Goal: Task Accomplishment & Management: Manage account settings

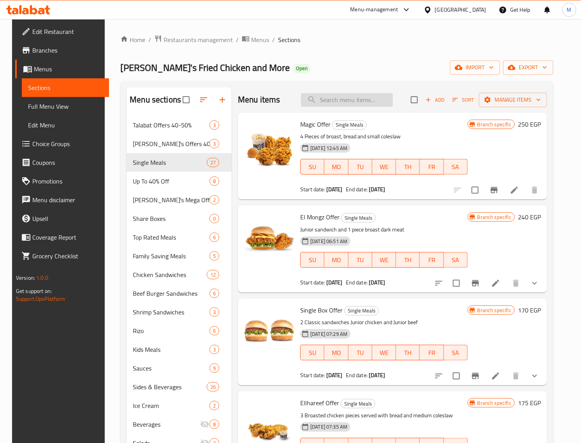
click at [343, 97] on input "search" at bounding box center [347, 100] width 92 height 14
paste input "4 Share Offers 2"
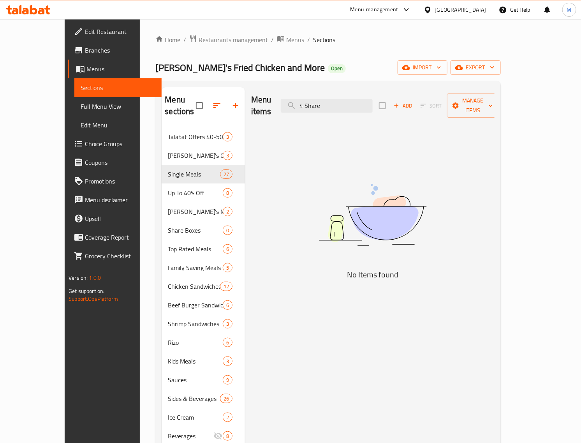
drag, startPoint x: 328, startPoint y: 98, endPoint x: 280, endPoint y: 99, distance: 48.3
click at [281, 99] on div "Menu items 4 Share Add Sort Manage items" at bounding box center [372, 105] width 243 height 37
click at [326, 101] on input "Share" at bounding box center [327, 106] width 92 height 14
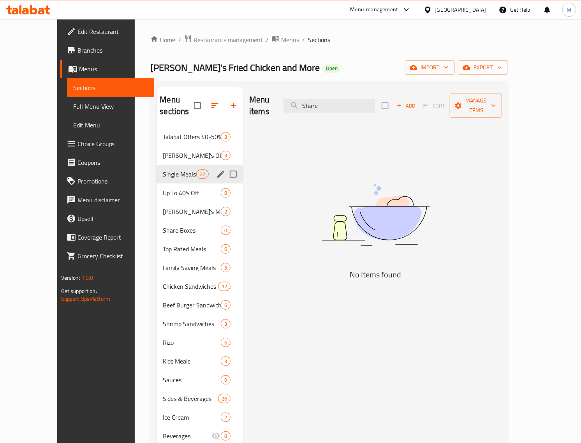
click at [169, 169] on span "Single Meals" at bounding box center [179, 173] width 33 height 9
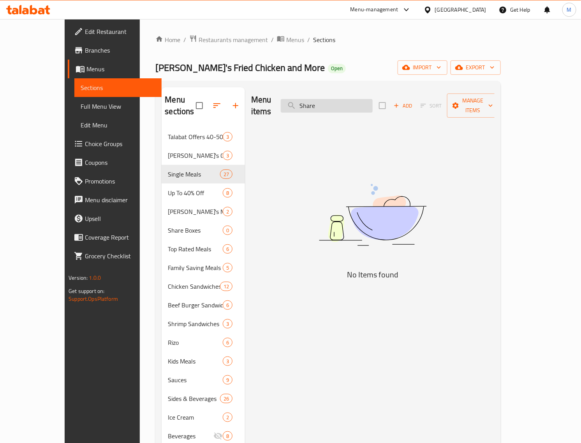
click at [351, 101] on input "Share" at bounding box center [327, 106] width 92 height 14
paste input "box singel"
click at [342, 100] on input "box singel" at bounding box center [327, 106] width 92 height 14
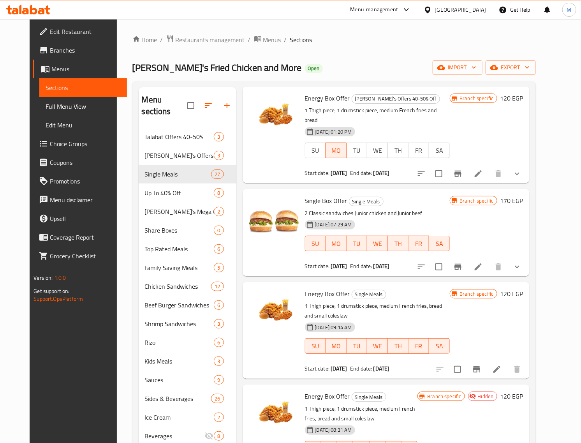
scroll to position [49, 0]
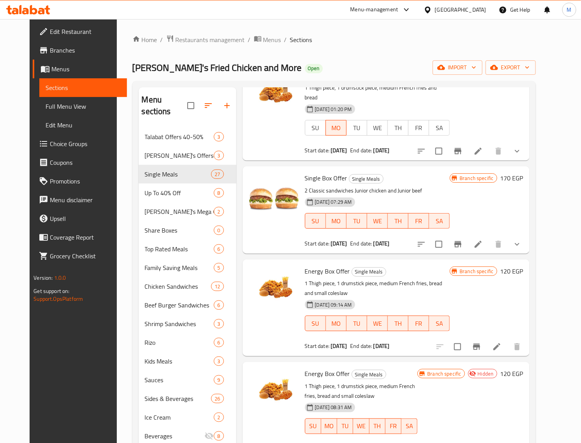
type input "box"
drag, startPoint x: 337, startPoint y: 169, endPoint x: 297, endPoint y: 168, distance: 40.5
click at [305, 172] on span "Single Box Offer" at bounding box center [326, 178] width 42 height 12
copy span "Single Box Offer"
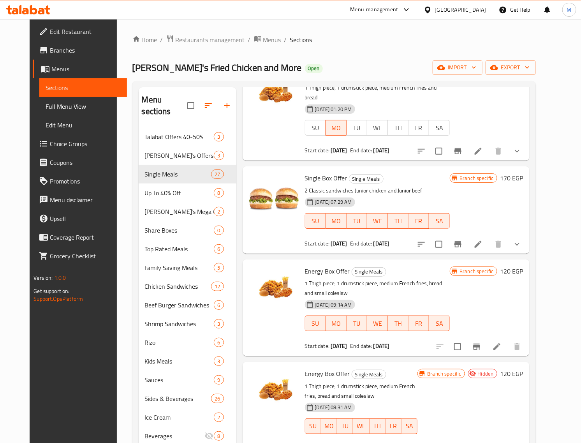
click at [523, 172] on h6 "170 EGP" at bounding box center [511, 177] width 23 height 11
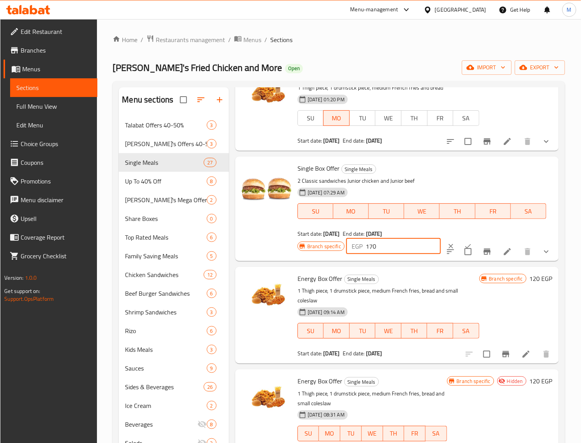
drag, startPoint x: 391, startPoint y: 253, endPoint x: 338, endPoint y: 245, distance: 53.9
click at [338, 245] on div "Branch specific EGP 170 ​" at bounding box center [392, 246] width 191 height 17
type input "270"
click at [459, 240] on button "ok" at bounding box center [467, 246] width 17 height 17
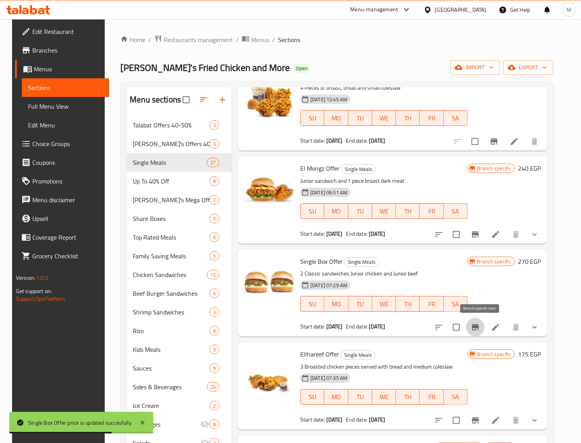
click at [480, 326] on icon "Branch-specific-item" at bounding box center [475, 326] width 9 height 9
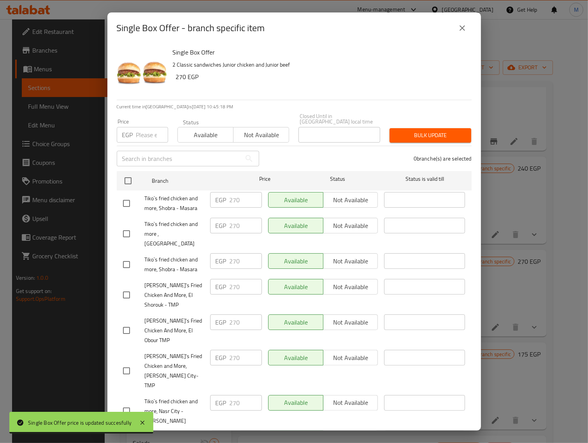
click at [464, 32] on icon "close" at bounding box center [462, 27] width 9 height 9
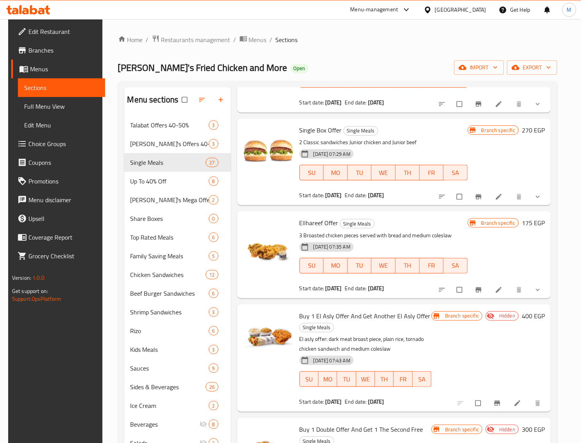
scroll to position [195, 0]
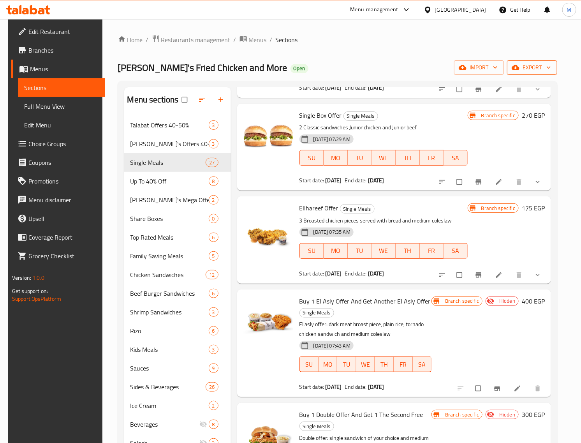
click at [533, 72] on span "export" at bounding box center [532, 68] width 38 height 10
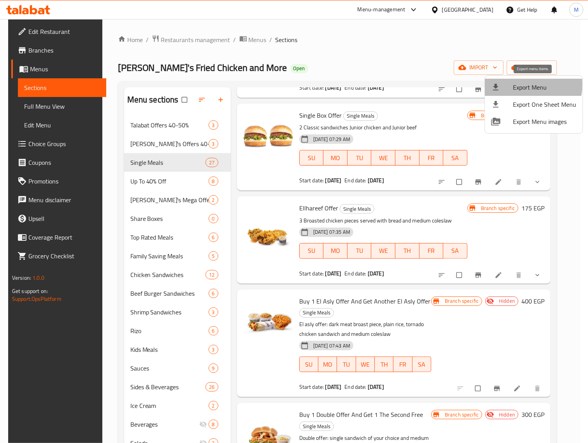
click at [532, 85] on span "Export Menu" at bounding box center [544, 87] width 63 height 9
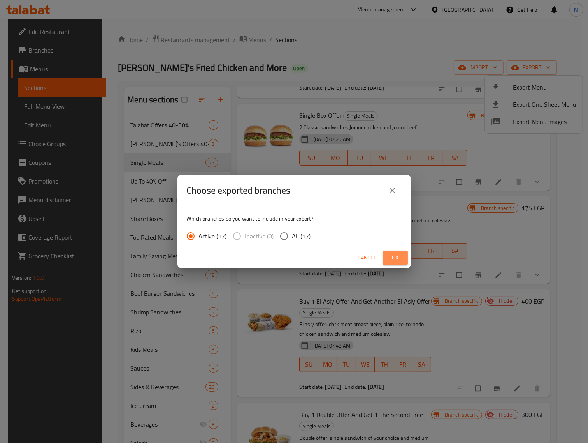
click at [392, 262] on span "Ok" at bounding box center [395, 258] width 12 height 10
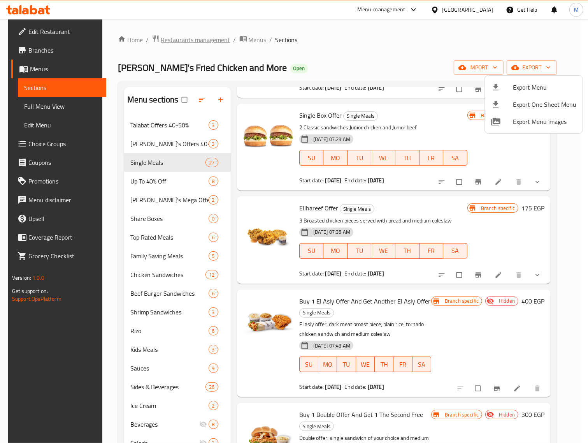
click at [190, 40] on div at bounding box center [294, 221] width 588 height 443
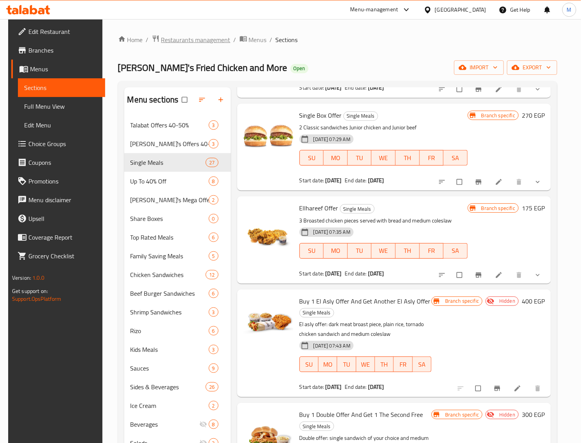
click at [190, 40] on span "Restaurants management" at bounding box center [195, 39] width 69 height 9
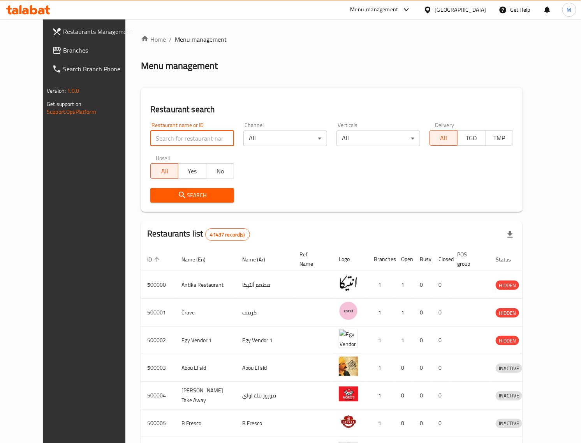
click at [158, 145] on input "search" at bounding box center [192, 138] width 84 height 16
paste input "637599"
type input "637599"
click button "Search" at bounding box center [192, 195] width 84 height 14
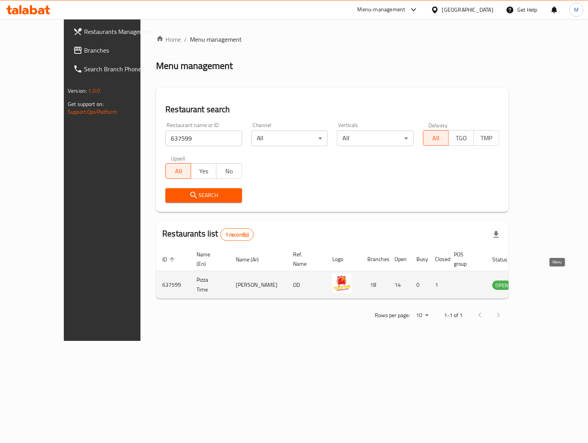
click at [543, 280] on icon "enhanced table" at bounding box center [537, 284] width 9 height 9
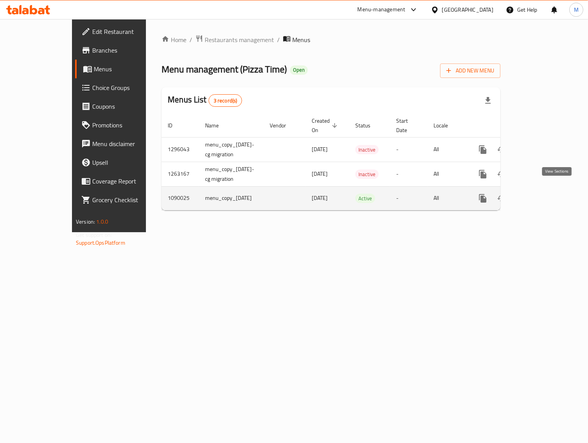
click at [543, 195] on icon "enhanced table" at bounding box center [539, 198] width 7 height 7
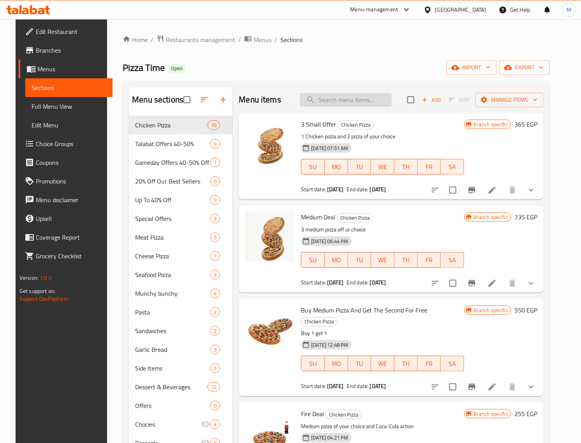
click at [339, 104] on input "search" at bounding box center [346, 100] width 92 height 14
paste input "Time trouble."
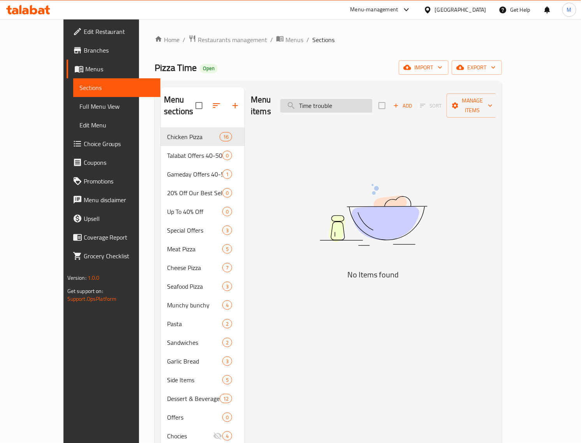
click at [348, 103] on input "Time trouble" at bounding box center [326, 106] width 92 height 14
click at [345, 99] on input "Time trouble" at bounding box center [326, 106] width 92 height 14
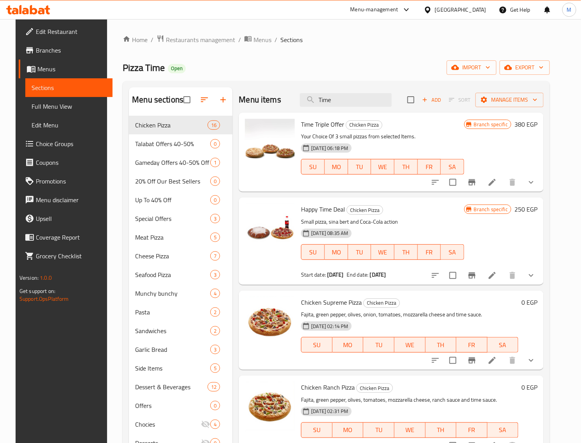
click at [326, 127] on span "Time Triple Offer" at bounding box center [322, 124] width 43 height 12
copy h6 "Time Triple Offer"
click at [301, 121] on span "Time Triple Offer" at bounding box center [322, 124] width 43 height 12
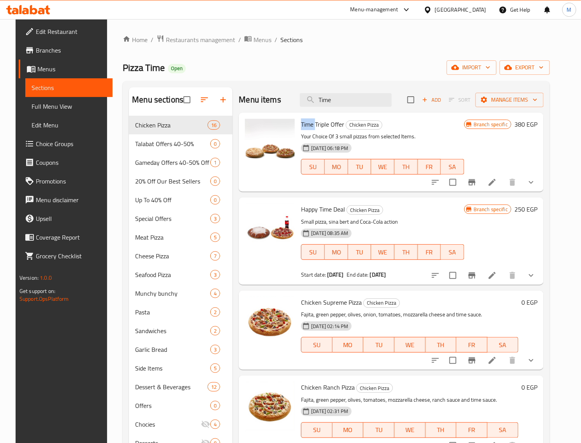
click at [301, 121] on span "Time Triple Offer" at bounding box center [322, 124] width 43 height 12
click at [339, 100] on input "Time" at bounding box center [346, 100] width 92 height 14
paste input "search"
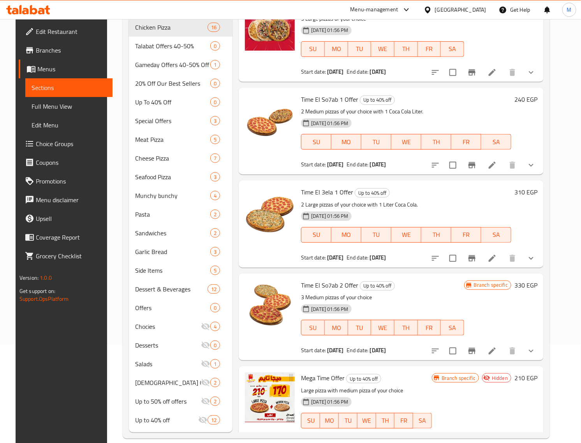
scroll to position [109, 0]
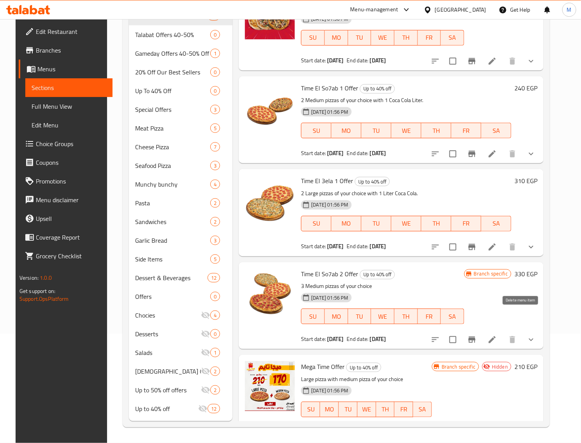
type input "Time"
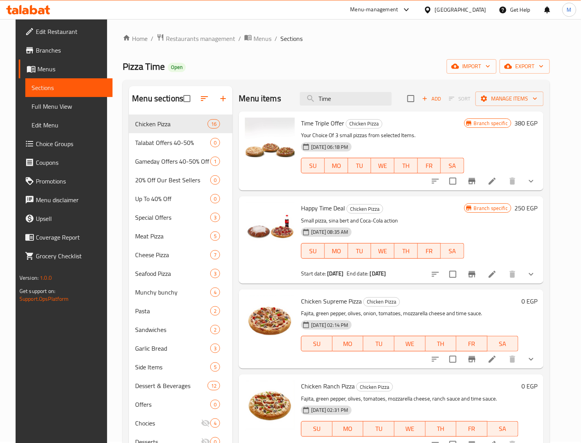
scroll to position [0, 0]
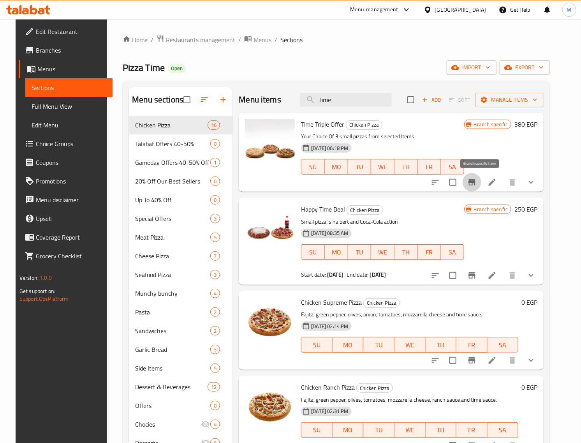
click at [481, 181] on button "Branch-specific-item" at bounding box center [472, 182] width 19 height 19
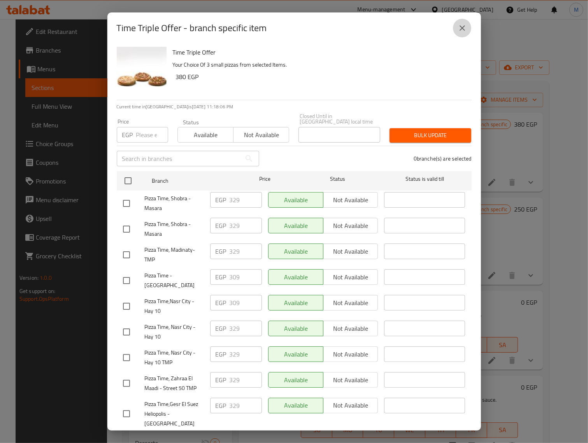
click at [466, 30] on button "close" at bounding box center [462, 28] width 19 height 19
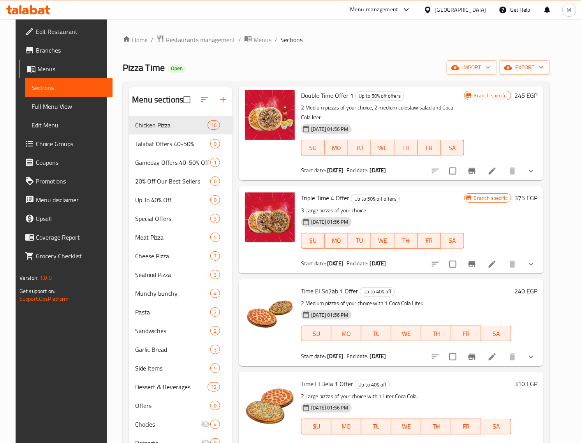
scroll to position [1752, 0]
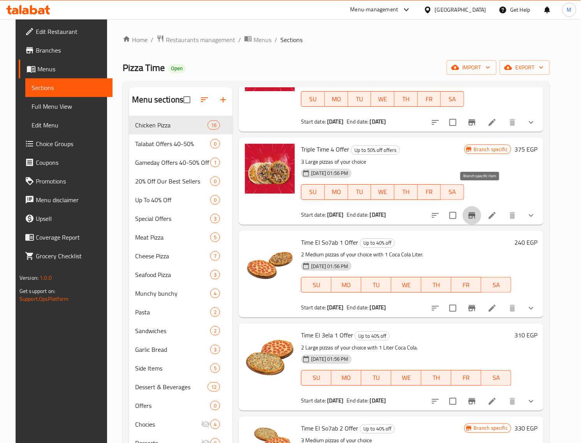
click at [477, 211] on icon "Branch-specific-item" at bounding box center [471, 215] width 9 height 9
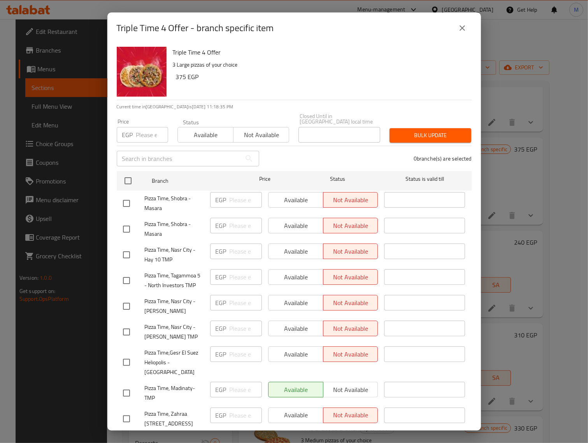
click at [462, 22] on button "close" at bounding box center [462, 28] width 19 height 19
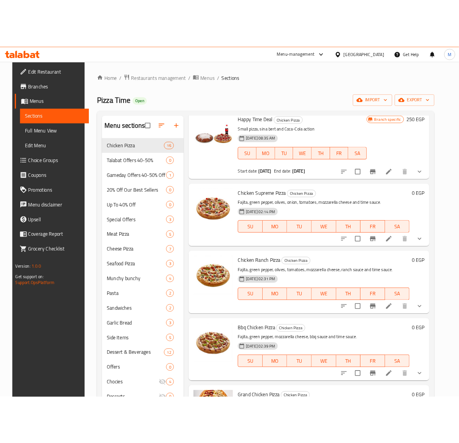
scroll to position [0, 0]
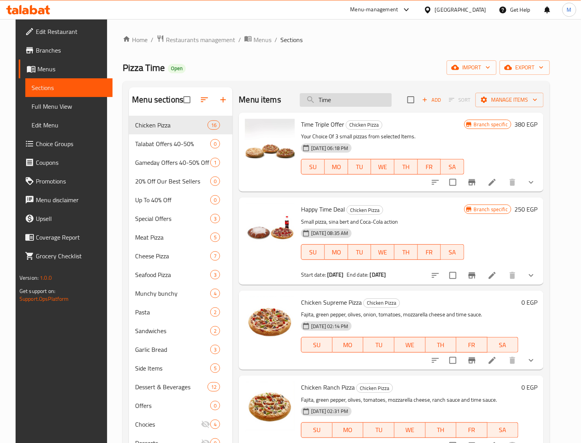
click at [341, 106] on input "Time" at bounding box center [346, 100] width 92 height 14
paste input "troubl"
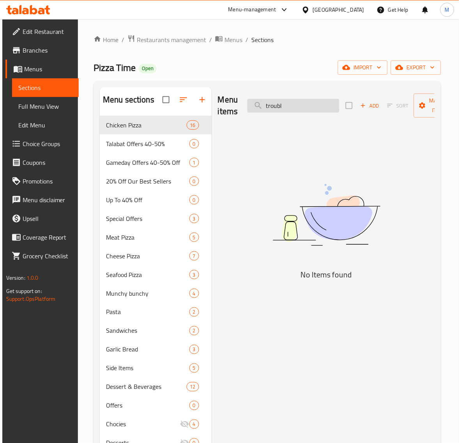
click at [306, 107] on input "troubl" at bounding box center [293, 106] width 92 height 14
type input "s"
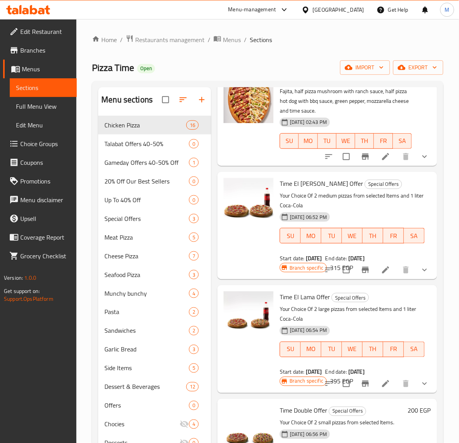
scroll to position [611, 0]
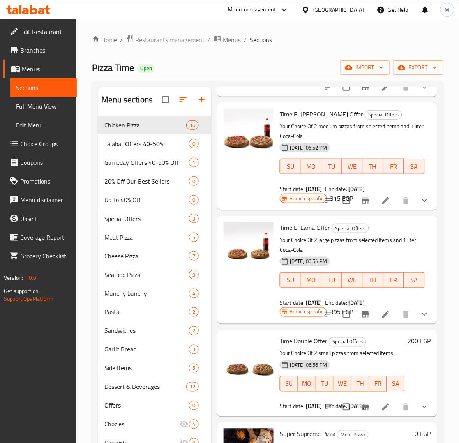
type input "Time"
drag, startPoint x: 329, startPoint y: 115, endPoint x: 279, endPoint y: 116, distance: 49.8
click at [280, 116] on span "Time El [PERSON_NAME] Offer" at bounding box center [321, 114] width 83 height 12
copy span "Time El [PERSON_NAME] Offer"
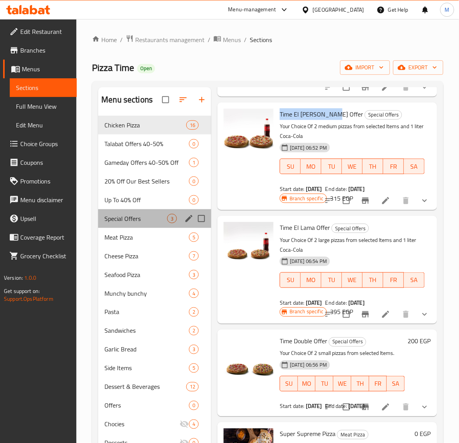
click at [139, 226] on div "Special Offers 3" at bounding box center [154, 218] width 113 height 19
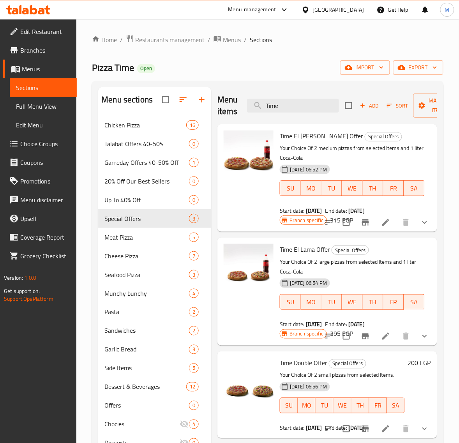
click at [379, 164] on div "[DATE] 06:52 PM SU MO TU WE TH FR SA" at bounding box center [351, 183] width 151 height 42
click at [184, 104] on icon "button" at bounding box center [182, 99] width 9 height 9
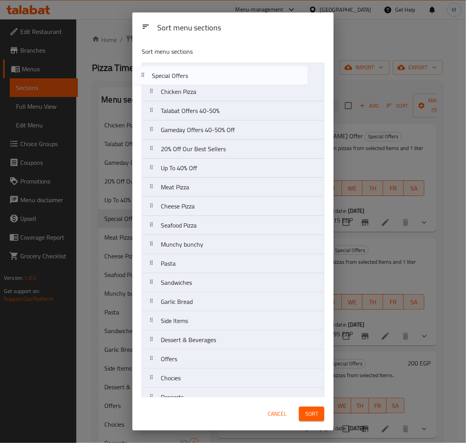
drag, startPoint x: 157, startPoint y: 171, endPoint x: 150, endPoint y: 71, distance: 100.3
click at [150, 71] on nav "Chicken Pizza Talabat Offers 40-50% Gameday Offers 40-50% Off 20% Off Our Best …" at bounding box center [233, 273] width 183 height 421
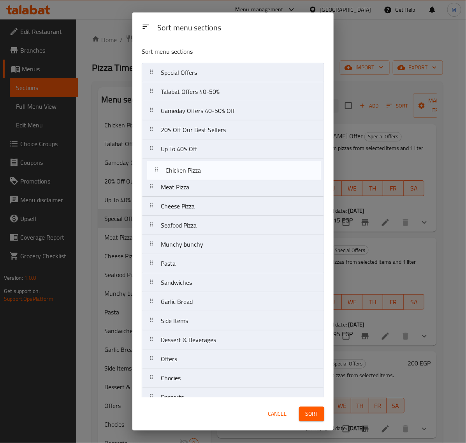
drag, startPoint x: 151, startPoint y: 93, endPoint x: 156, endPoint y: 173, distance: 80.7
click at [156, 173] on nav "Special Offers Chicken Pizza Talabat Offers 40-50% Gameday Offers 40-50% Off 20…" at bounding box center [233, 273] width 183 height 421
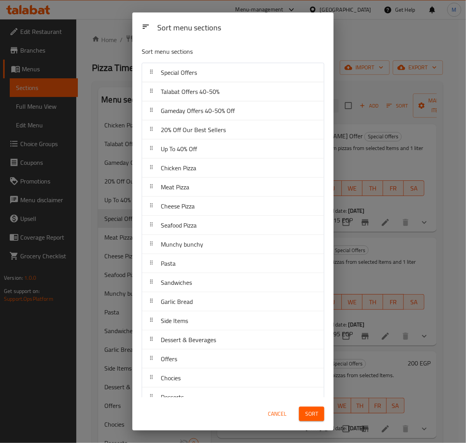
click at [314, 413] on span "Sort" at bounding box center [311, 414] width 13 height 10
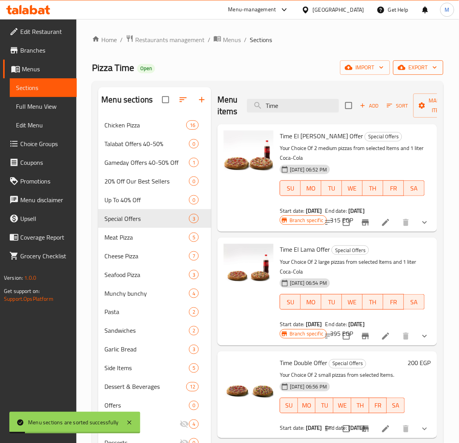
click at [406, 71] on span "export" at bounding box center [418, 68] width 38 height 10
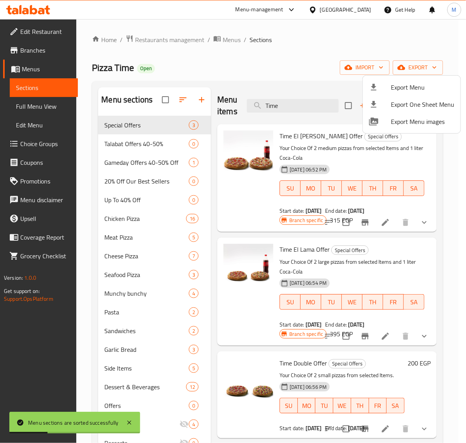
click at [293, 74] on div at bounding box center [233, 221] width 466 height 443
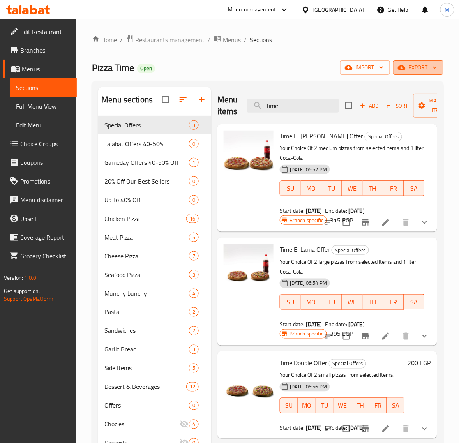
click at [415, 73] on button "export" at bounding box center [418, 67] width 50 height 14
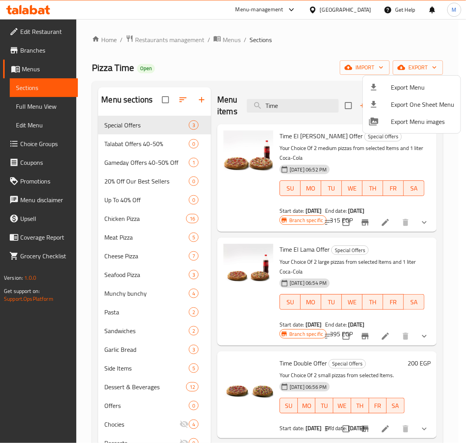
click at [435, 35] on div at bounding box center [233, 221] width 466 height 443
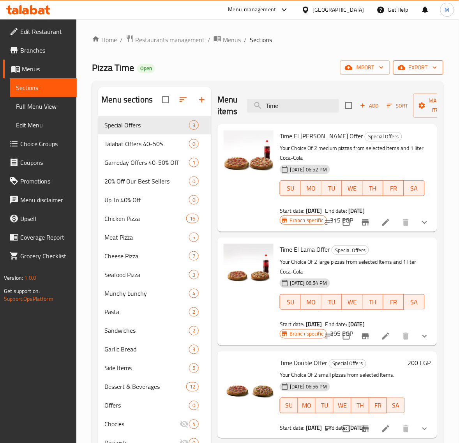
click at [418, 63] on span "export" at bounding box center [418, 68] width 38 height 10
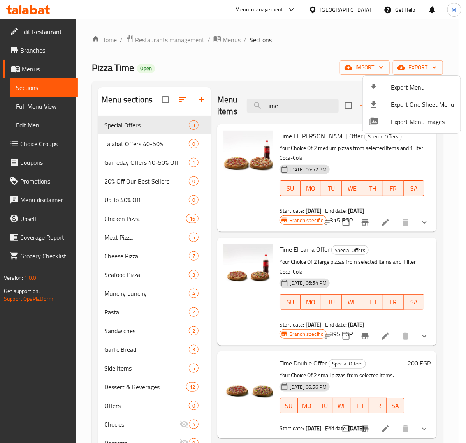
click at [413, 85] on span "Export Menu" at bounding box center [422, 87] width 63 height 9
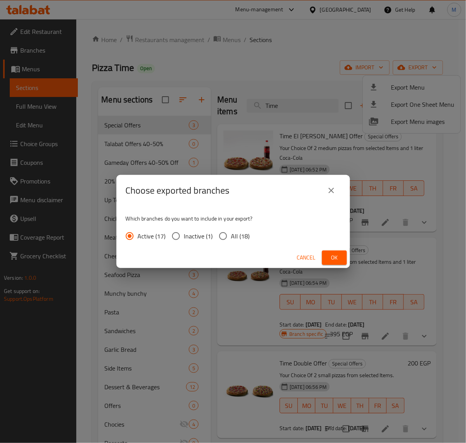
click at [334, 258] on span "Ok" at bounding box center [334, 258] width 12 height 10
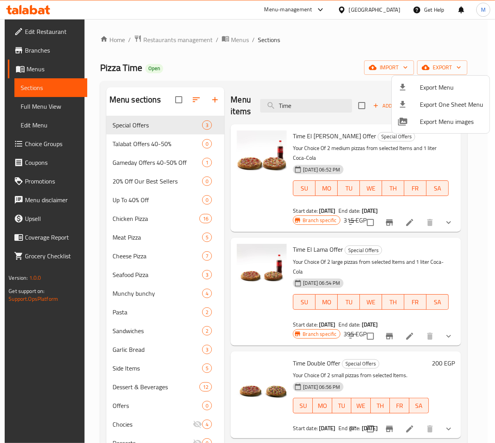
click at [408, 158] on div at bounding box center [247, 221] width 495 height 443
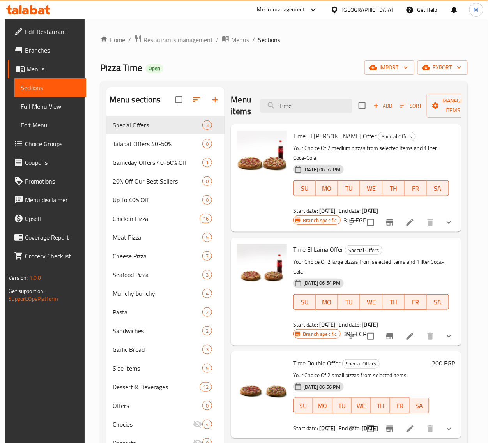
click at [347, 220] on h6 "315 EGP" at bounding box center [354, 220] width 23 height 11
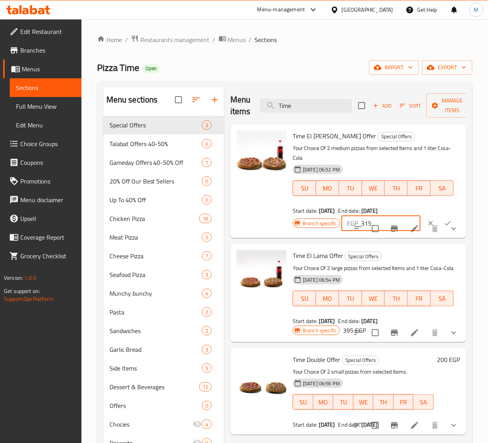
click at [381, 218] on input "315" at bounding box center [390, 223] width 59 height 16
paste input "560"
type input "560"
click at [449, 216] on button "ok" at bounding box center [447, 223] width 17 height 17
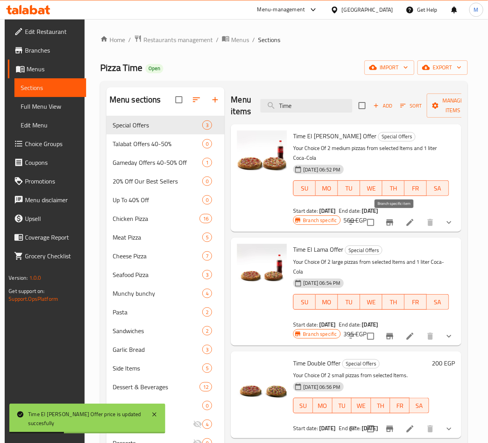
click at [393, 223] on icon "Branch-specific-item" at bounding box center [389, 222] width 7 height 6
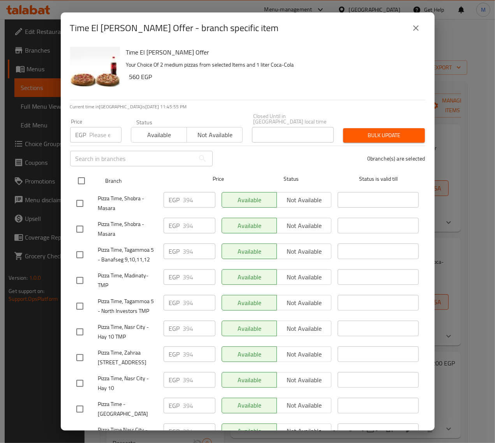
click at [81, 175] on input "checkbox" at bounding box center [81, 180] width 16 height 16
checkbox input "true"
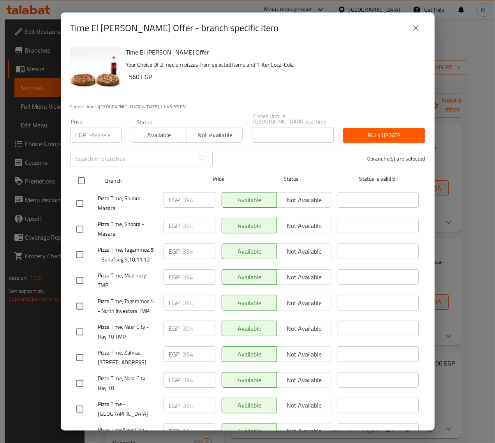
checkbox input "true"
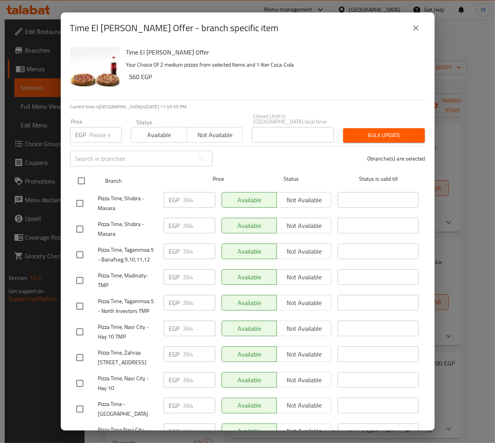
checkbox input "true"
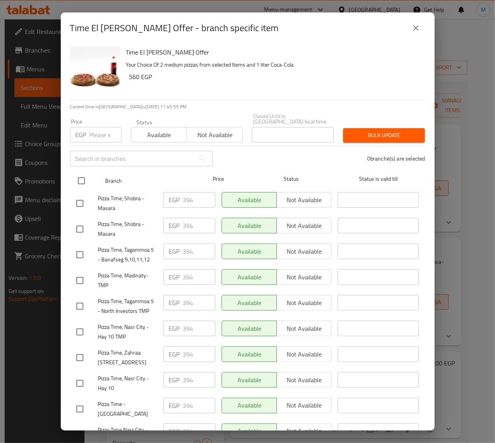
checkbox input "true"
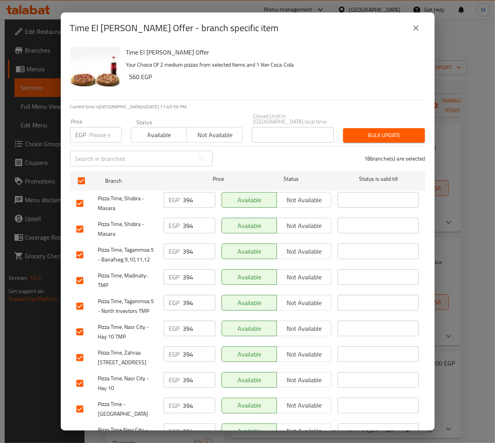
click at [101, 131] on input "number" at bounding box center [106, 135] width 32 height 16
paste input "560"
type input "560"
click at [375, 130] on span "Bulk update" at bounding box center [383, 135] width 69 height 10
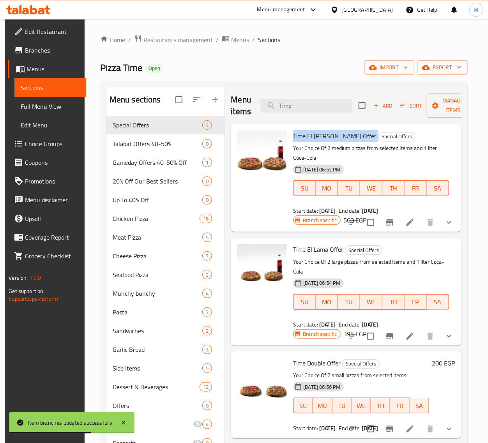
drag, startPoint x: 343, startPoint y: 136, endPoint x: 293, endPoint y: 140, distance: 50.4
click at [293, 140] on h6 "Time El [PERSON_NAME] Offer Special Offers" at bounding box center [370, 135] width 155 height 11
copy h6 "Time El [PERSON_NAME] Offer"
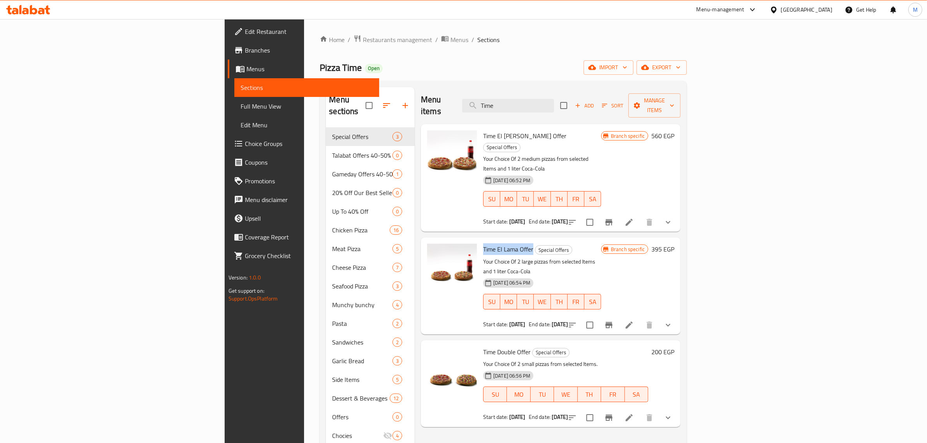
drag, startPoint x: 475, startPoint y: 219, endPoint x: 427, endPoint y: 219, distance: 47.9
click at [483, 243] on span "Time El Lama Offer" at bounding box center [508, 249] width 50 height 12
copy span "Time El Lama Offer"
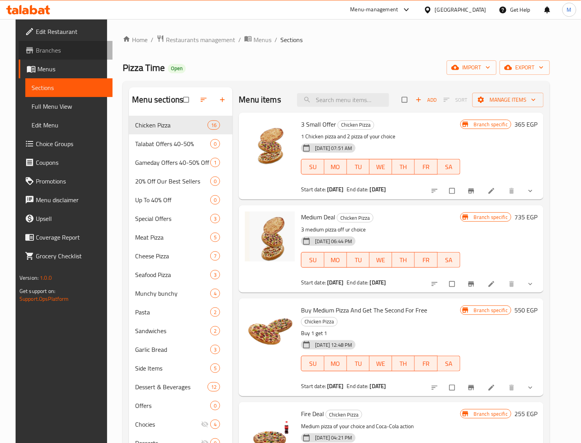
click at [51, 51] on span "Branches" at bounding box center [71, 50] width 70 height 9
